Goal: Register for event/course

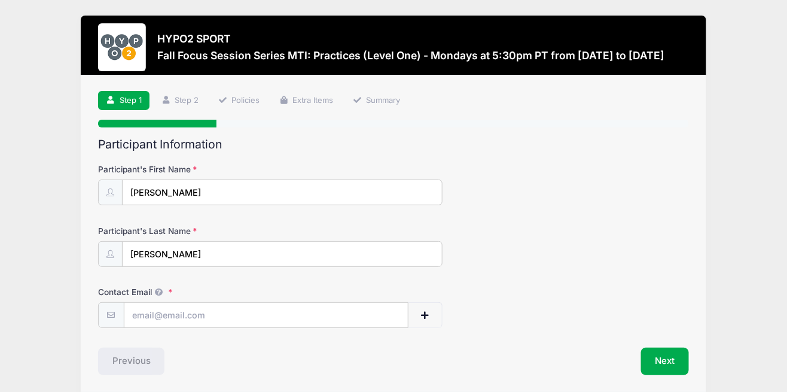
scroll to position [44, 0]
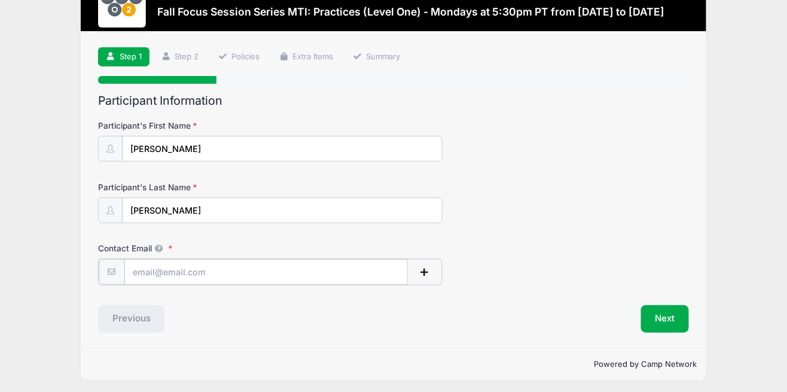
click at [204, 273] on input "Contact Email" at bounding box center [266, 272] width 284 height 26
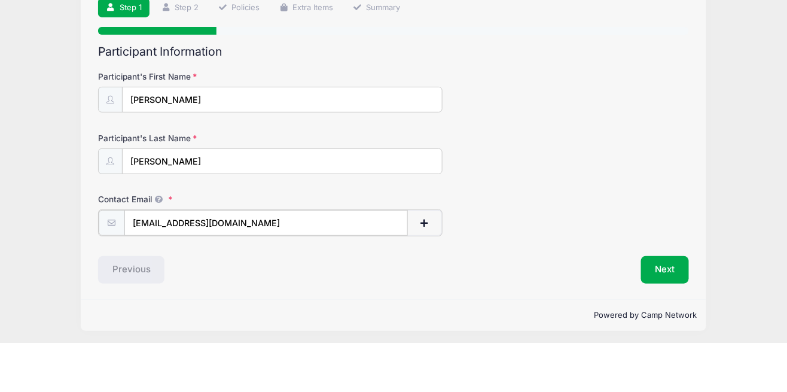
scroll to position [44, 0]
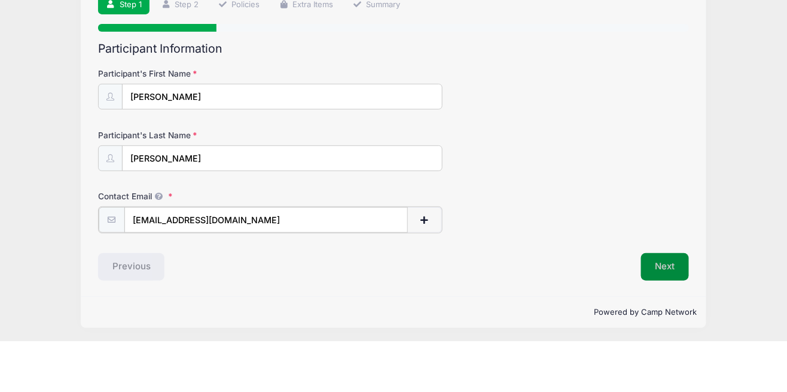
type input "[EMAIL_ADDRESS][DOMAIN_NAME]"
click at [661, 324] on button "Next" at bounding box center [665, 317] width 48 height 28
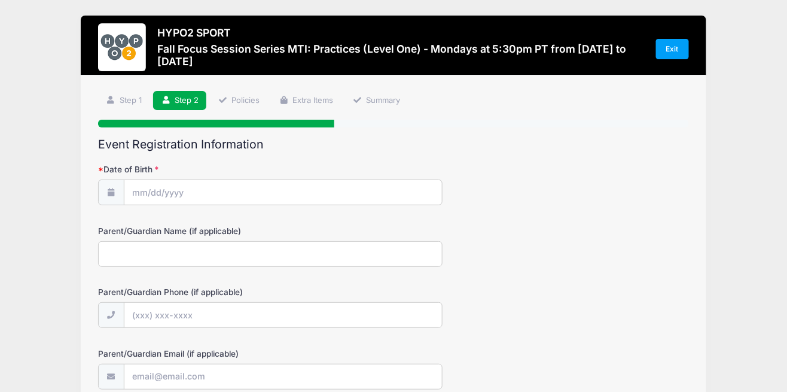
scroll to position [0, 0]
click at [202, 195] on body "Processing Request Please wait... Processing Request Please wait... Processing …" at bounding box center [393, 196] width 787 height 392
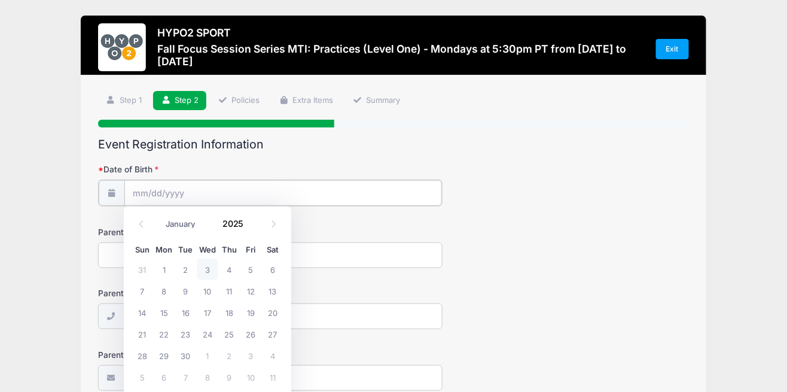
click at [165, 189] on input "Date of Birth" at bounding box center [283, 193] width 318 height 26
click at [179, 199] on input "Date of Birth" at bounding box center [283, 193] width 318 height 26
click at [157, 196] on input "Date of Birth" at bounding box center [283, 193] width 318 height 26
click at [228, 226] on input "2025" at bounding box center [236, 224] width 39 height 18
click at [248, 238] on div "Sun Mon Tue Wed Thu Fri Sat 31 1 2 3 4 5 6 7 8 9 10 11 12 13 14 15 16 17 18 19 …" at bounding box center [207, 315] width 168 height 154
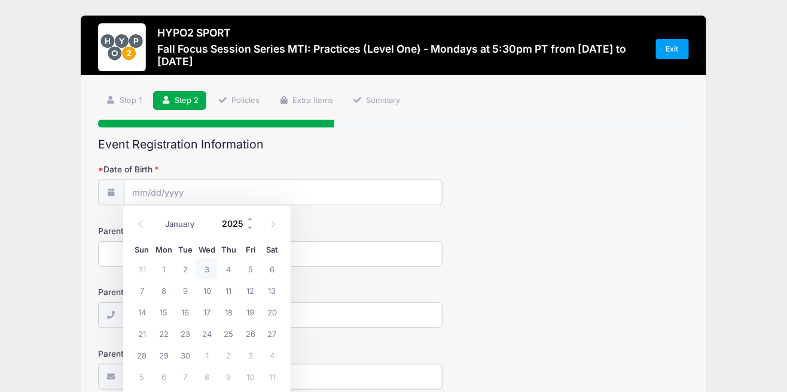
click at [229, 226] on input "2025" at bounding box center [235, 223] width 39 height 18
click at [249, 227] on span at bounding box center [251, 227] width 8 height 9
click at [243, 238] on div "Sun Mon Tue Wed Thu Fri Sat 28 29 30 31 1 2 3 4 5 6 7 8 9 10 11 12 13 14 15 16 …" at bounding box center [207, 315] width 168 height 154
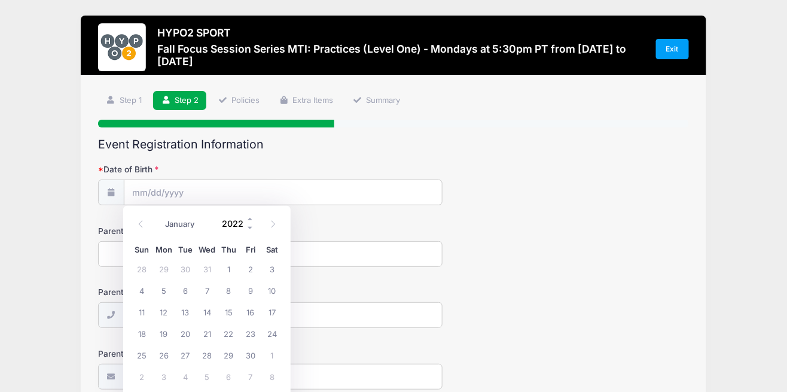
click at [243, 227] on input "2022" at bounding box center [235, 223] width 39 height 18
click at [249, 227] on span at bounding box center [251, 227] width 8 height 9
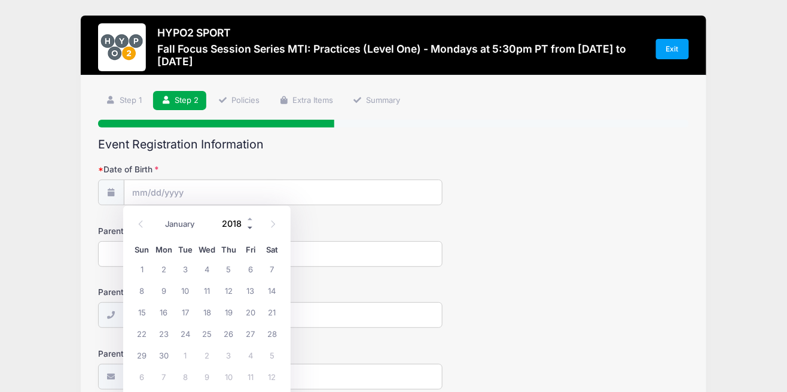
click at [249, 227] on span at bounding box center [251, 227] width 8 height 9
click at [249, 231] on span at bounding box center [251, 227] width 8 height 9
click at [249, 227] on span at bounding box center [251, 227] width 8 height 9
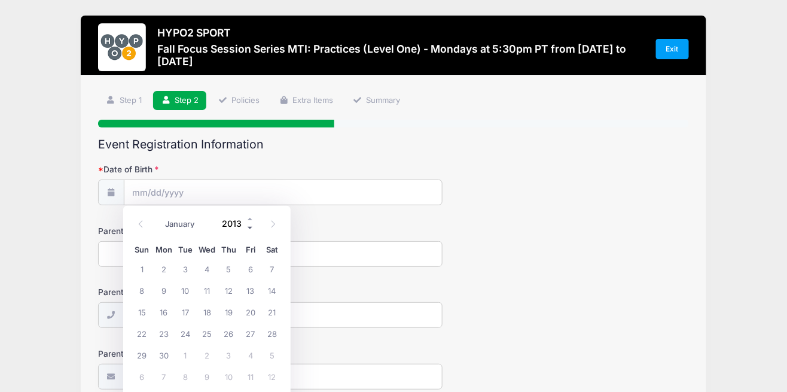
click at [249, 227] on span at bounding box center [251, 227] width 8 height 9
type input "2010"
click at [176, 229] on select "January February March April May June July August September October November De…" at bounding box center [185, 224] width 53 height 16
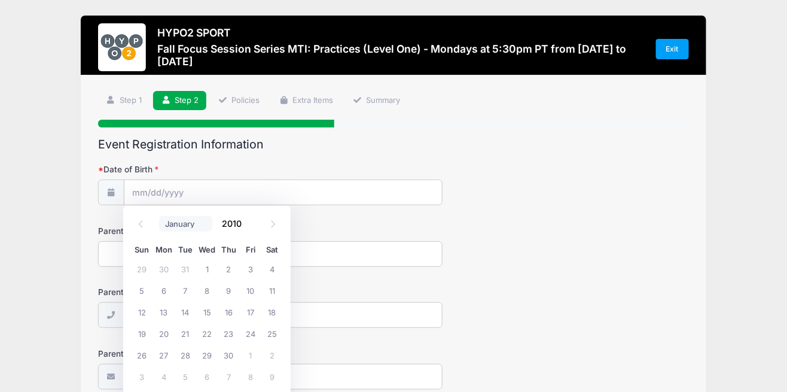
select select "3"
click at [159, 216] on select "January February March April May June July August September October November De…" at bounding box center [185, 224] width 53 height 16
click at [226, 272] on span "1" at bounding box center [229, 269] width 22 height 22
type input "[DATE]"
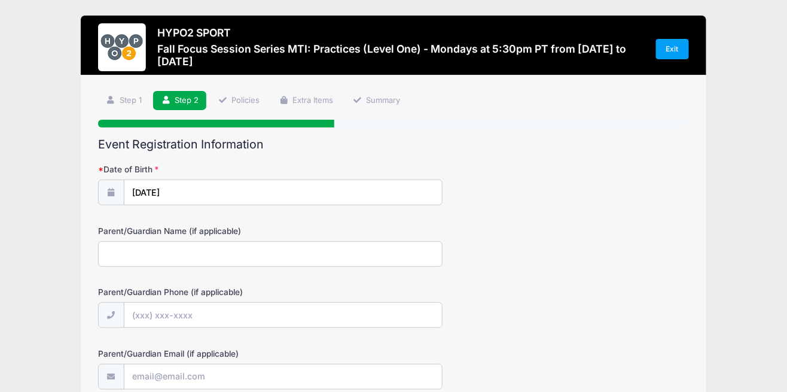
click at [149, 263] on input "Parent/Guardian Name (if applicable)" at bounding box center [270, 254] width 345 height 26
type input "[PERSON_NAME]"
click at [190, 309] on input "Parent/Guardian Phone (if applicable)" at bounding box center [283, 316] width 318 height 26
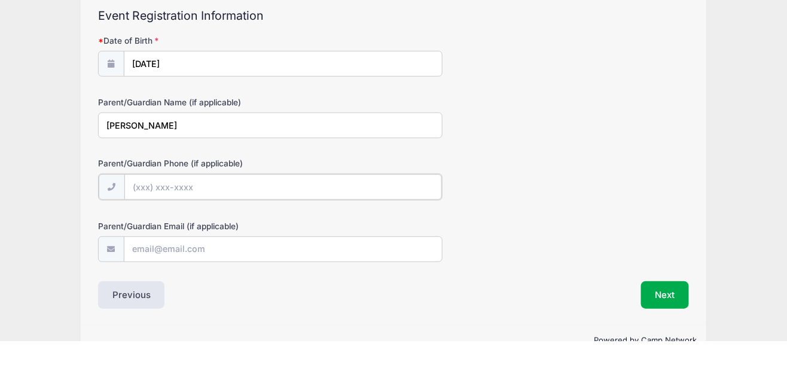
scroll to position [79, 0]
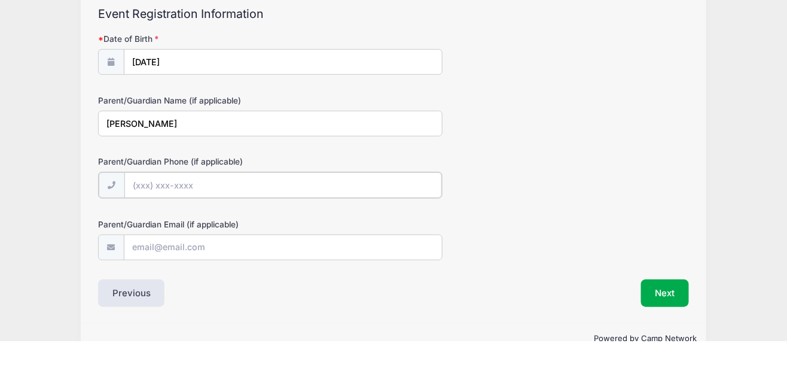
type input "(4"
type input "[PHONE_NUMBER]"
click at [181, 299] on input "Parent/Guardian Email (if applicable)" at bounding box center [283, 298] width 318 height 26
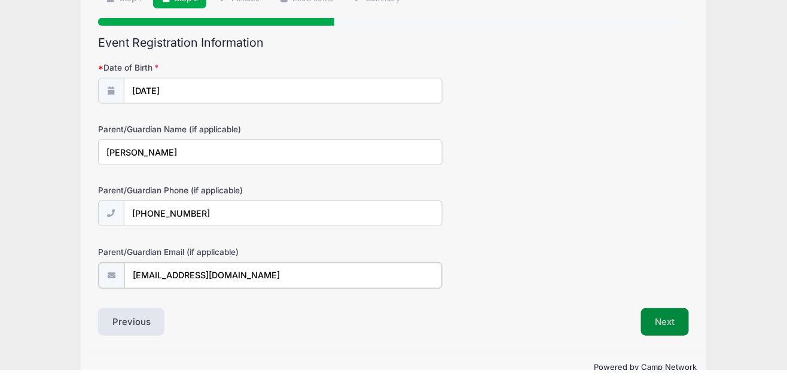
type input "[EMAIL_ADDRESS][DOMAIN_NAME]"
click at [661, 340] on button "Next" at bounding box center [665, 344] width 48 height 28
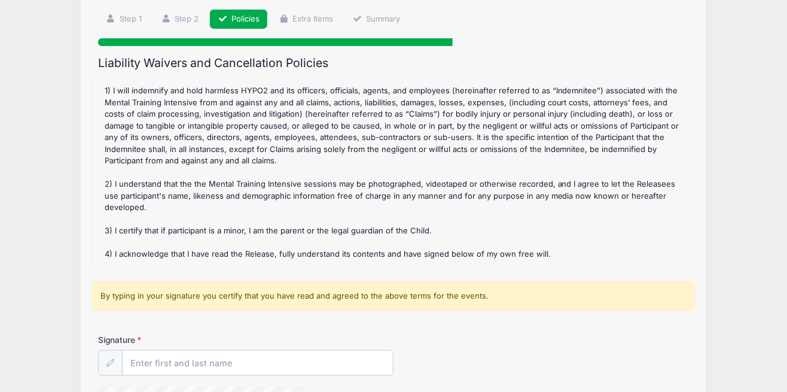
scroll to position [89, 0]
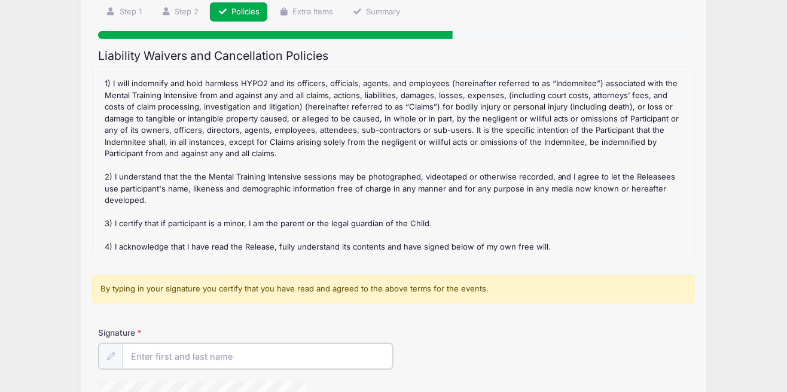
click at [179, 355] on input "Signature" at bounding box center [258, 356] width 270 height 26
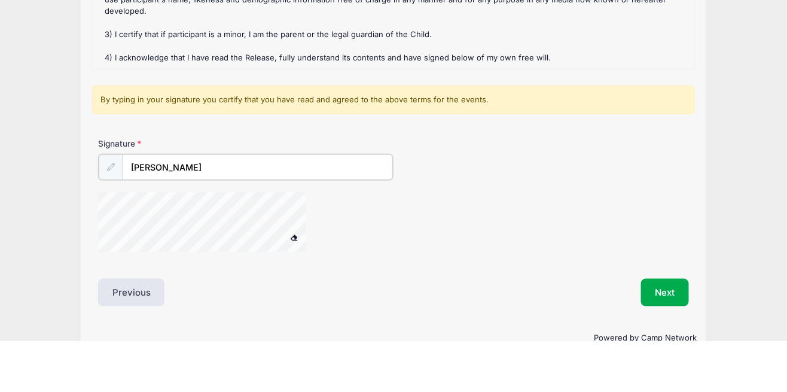
scroll to position [227, 0]
type input "[PERSON_NAME]"
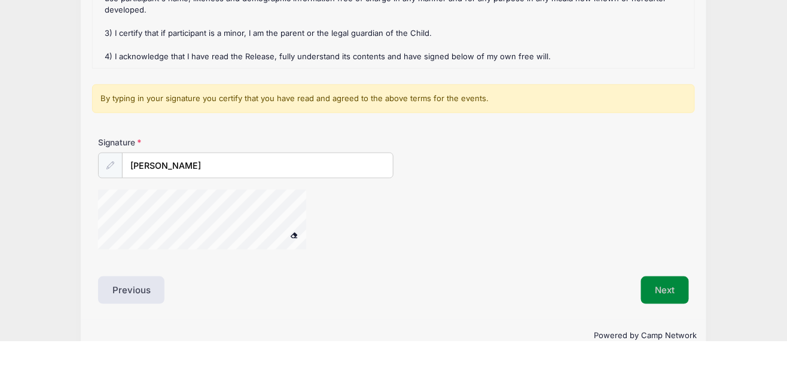
click at [665, 345] on button "Next" at bounding box center [665, 342] width 48 height 28
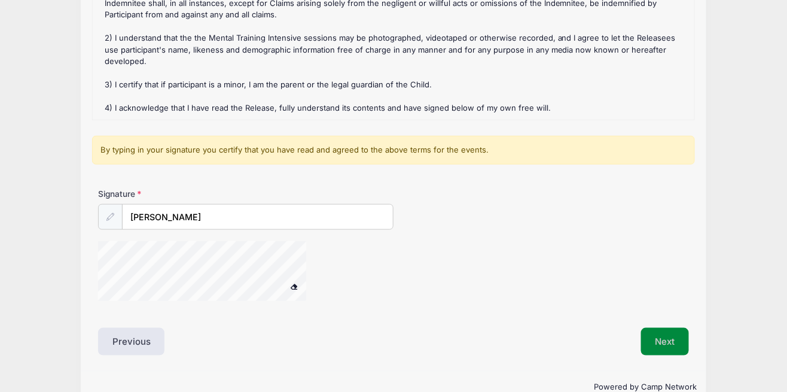
click at [667, 346] on button "Next" at bounding box center [665, 342] width 48 height 28
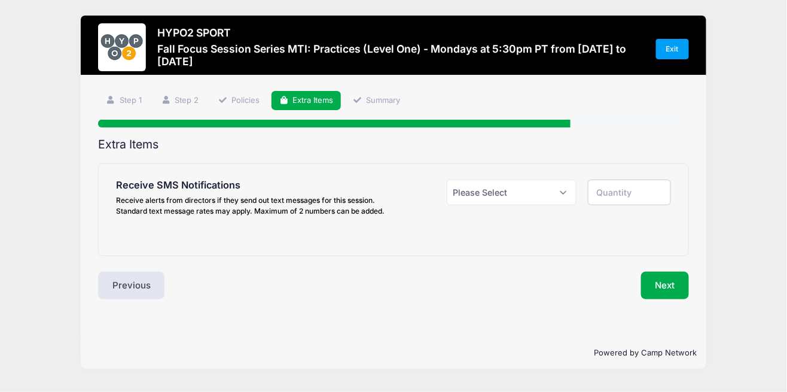
scroll to position [0, 0]
click at [561, 196] on select "Please Select Yes ($0.00) No" at bounding box center [512, 192] width 130 height 26
select select "1"
click at [447, 179] on select "Please Select Yes ($0.00) No" at bounding box center [512, 192] width 130 height 26
type input "1"
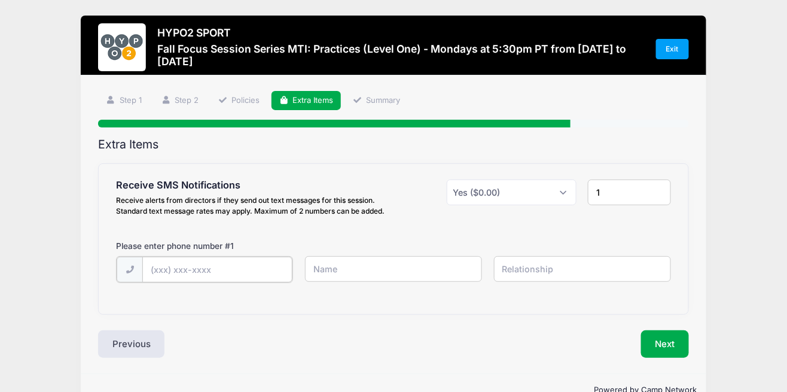
click at [185, 273] on input "text" at bounding box center [217, 270] width 150 height 26
type input "[PHONE_NUMBER]"
click at [390, 273] on input "text" at bounding box center [393, 269] width 177 height 26
type input "[PERSON_NAME]"
click at [576, 274] on input "text" at bounding box center [582, 269] width 177 height 26
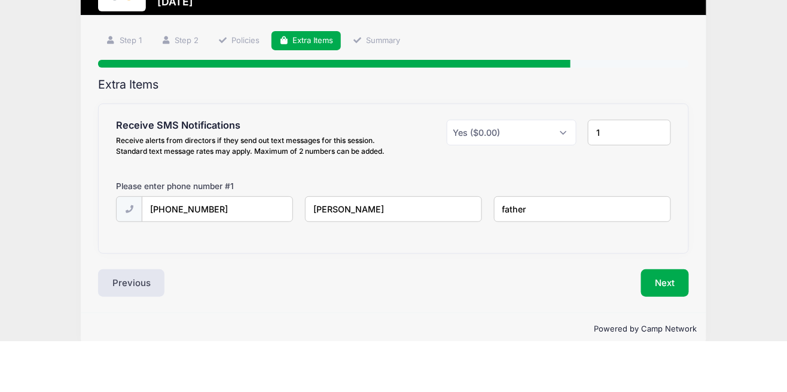
scroll to position [44, 0]
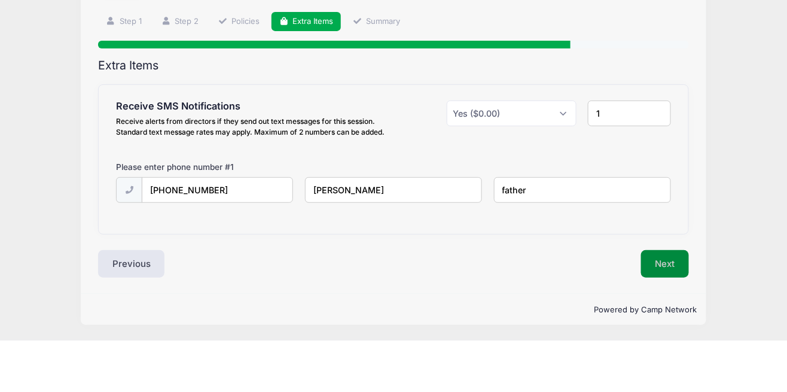
type input "father"
click at [670, 304] on button "Next" at bounding box center [665, 316] width 48 height 28
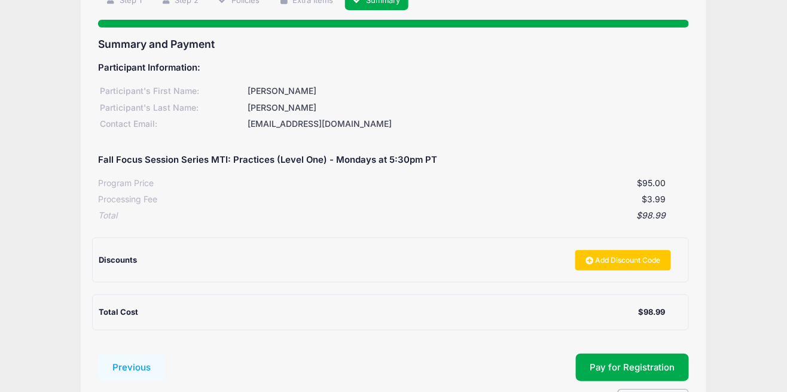
scroll to position [117, 0]
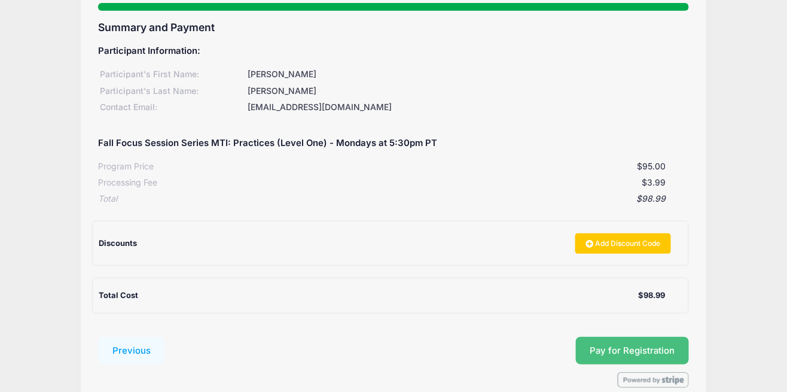
click at [666, 348] on button "Pay for Registration" at bounding box center [633, 351] width 114 height 28
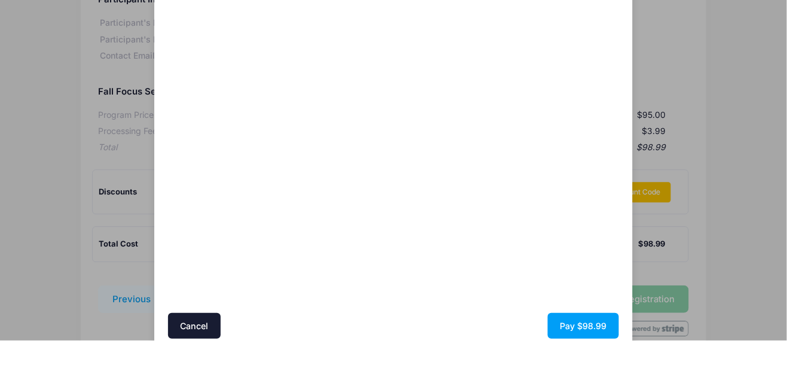
scroll to position [87, 0]
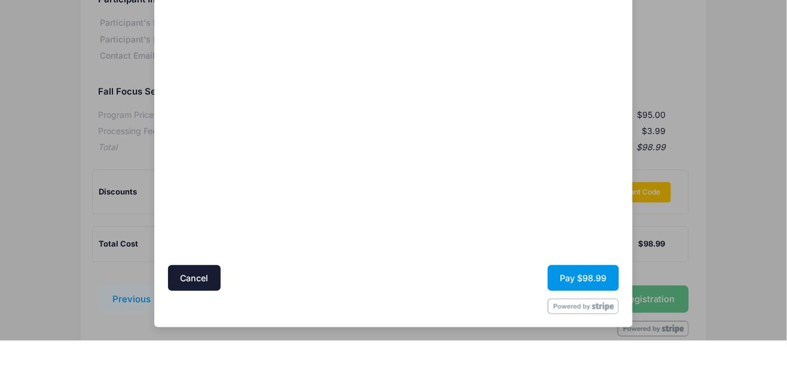
click at [588, 336] on button "Pay $98.99" at bounding box center [583, 330] width 71 height 26
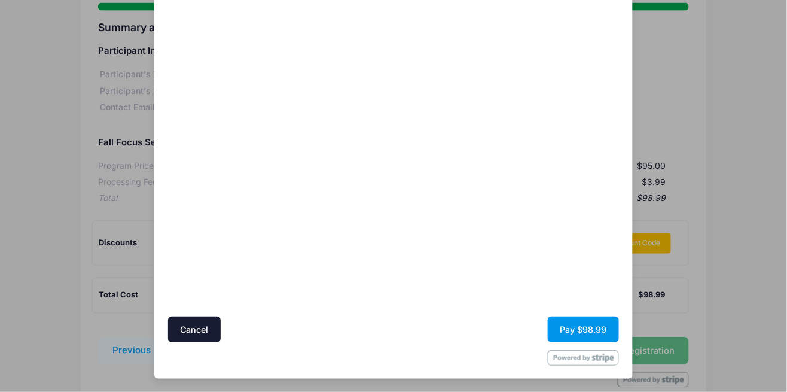
scroll to position [117, 0]
